Goal: Browse casually: Explore the website without a specific task or goal

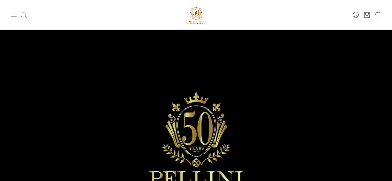
click at [26, 14] on icon at bounding box center [23, 14] width 7 height 7
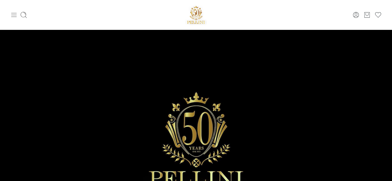
click at [12, 14] on icon at bounding box center [13, 14] width 7 height 7
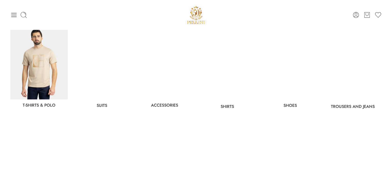
scroll to position [251, 0]
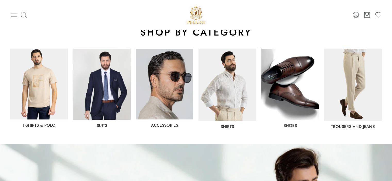
click at [370, 79] on img at bounding box center [353, 85] width 58 height 72
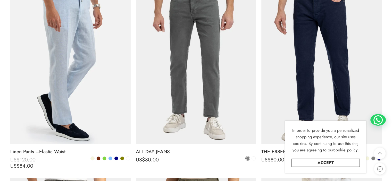
scroll to position [116, 0]
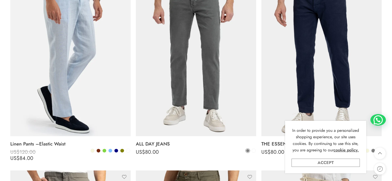
click at [332, 166] on link "Accept" at bounding box center [326, 163] width 68 height 8
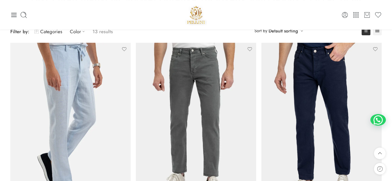
scroll to position [0, 0]
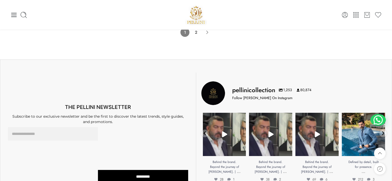
scroll to position [3845, 0]
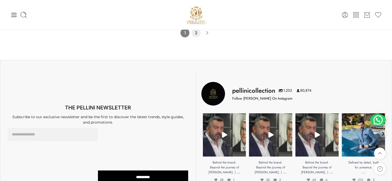
click at [196, 32] on link "2" at bounding box center [196, 32] width 9 height 9
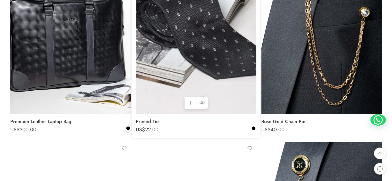
click at [205, 73] on img at bounding box center [196, 33] width 121 height 161
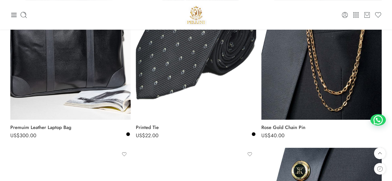
scroll to position [129, 0]
